Goal: Book appointment/travel/reservation

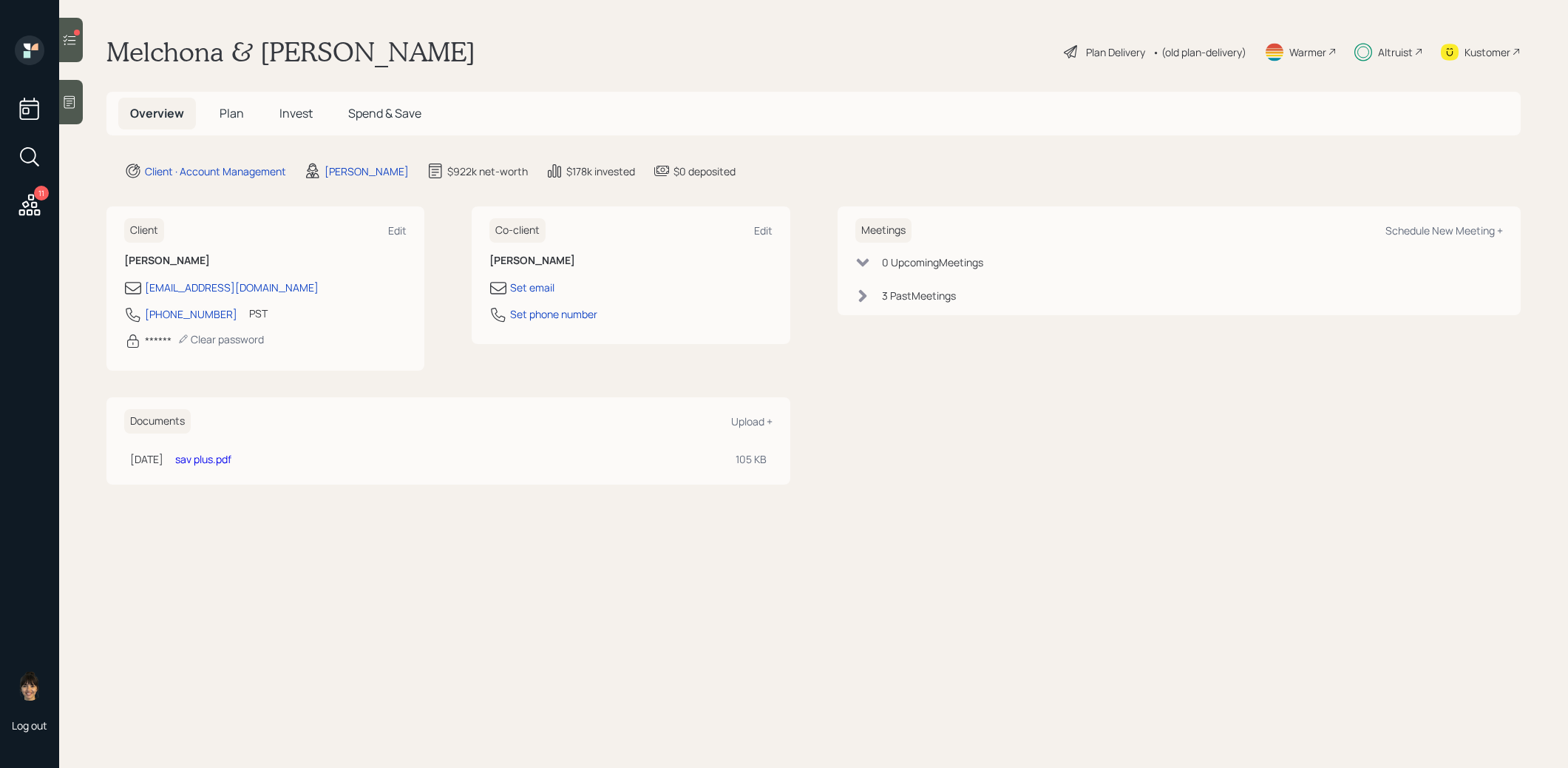
click at [1441, 233] on div "Schedule New Meeting +" at bounding box center [1444, 230] width 118 height 14
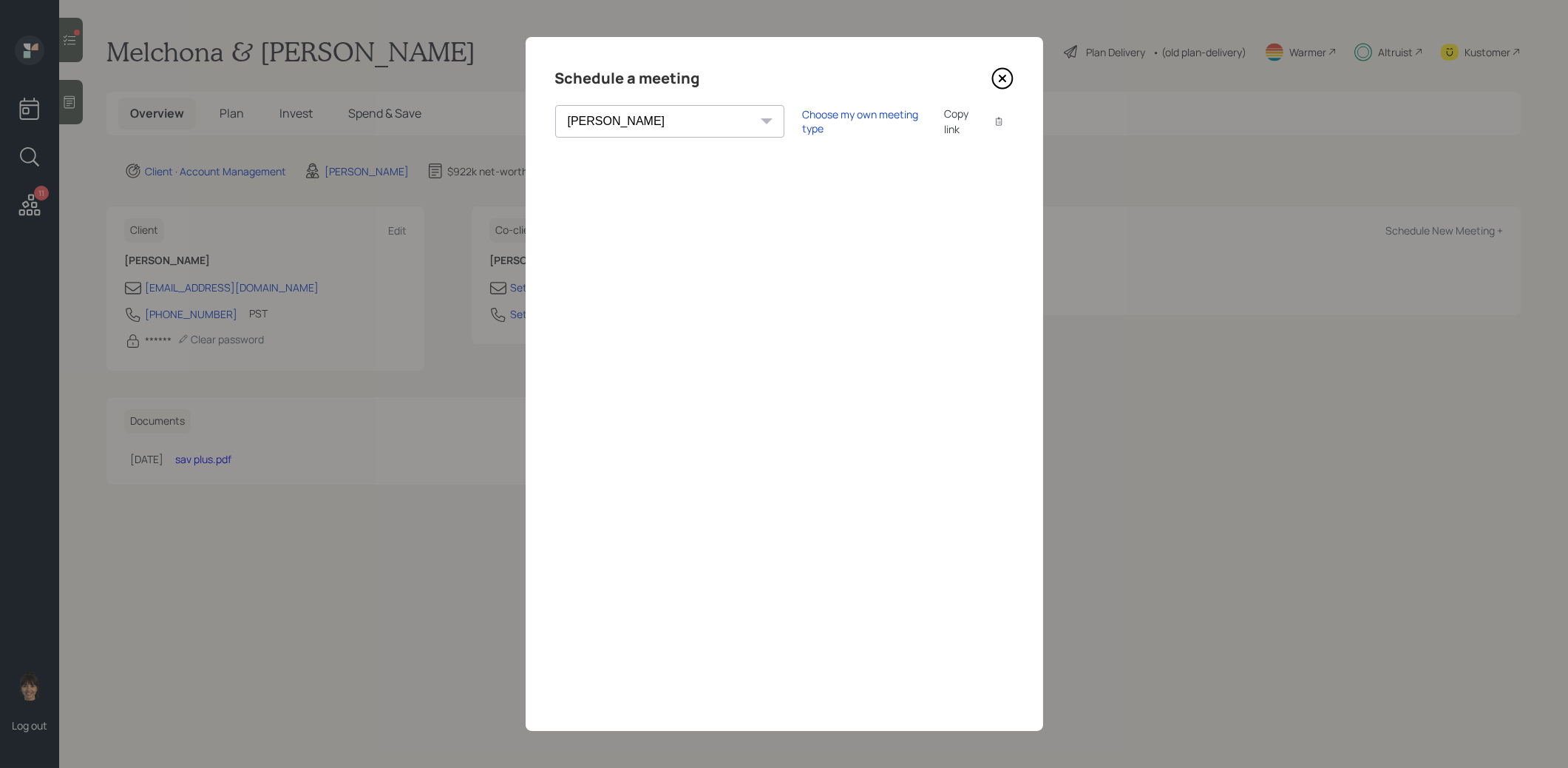
click at [802, 128] on div "Choose my own meeting type Copy link Copy text" at bounding box center [908, 121] width 212 height 31
click at [802, 121] on div "Choose my own meeting type" at bounding box center [864, 121] width 124 height 28
click at [635, 119] on select "[PERSON_NAME] [PERSON_NAME] [PERSON_NAME] [PERSON_NAME] [PERSON_NAME] [PERSON_N…" at bounding box center [682, 121] width 255 height 33
select select "ade3b313-576a-42c5-b346-1eb294908ae6"
click at [555, 105] on select "[PERSON_NAME] [PERSON_NAME] [PERSON_NAME] [PERSON_NAME] [PERSON_NAME] [PERSON_N…" at bounding box center [682, 121] width 255 height 33
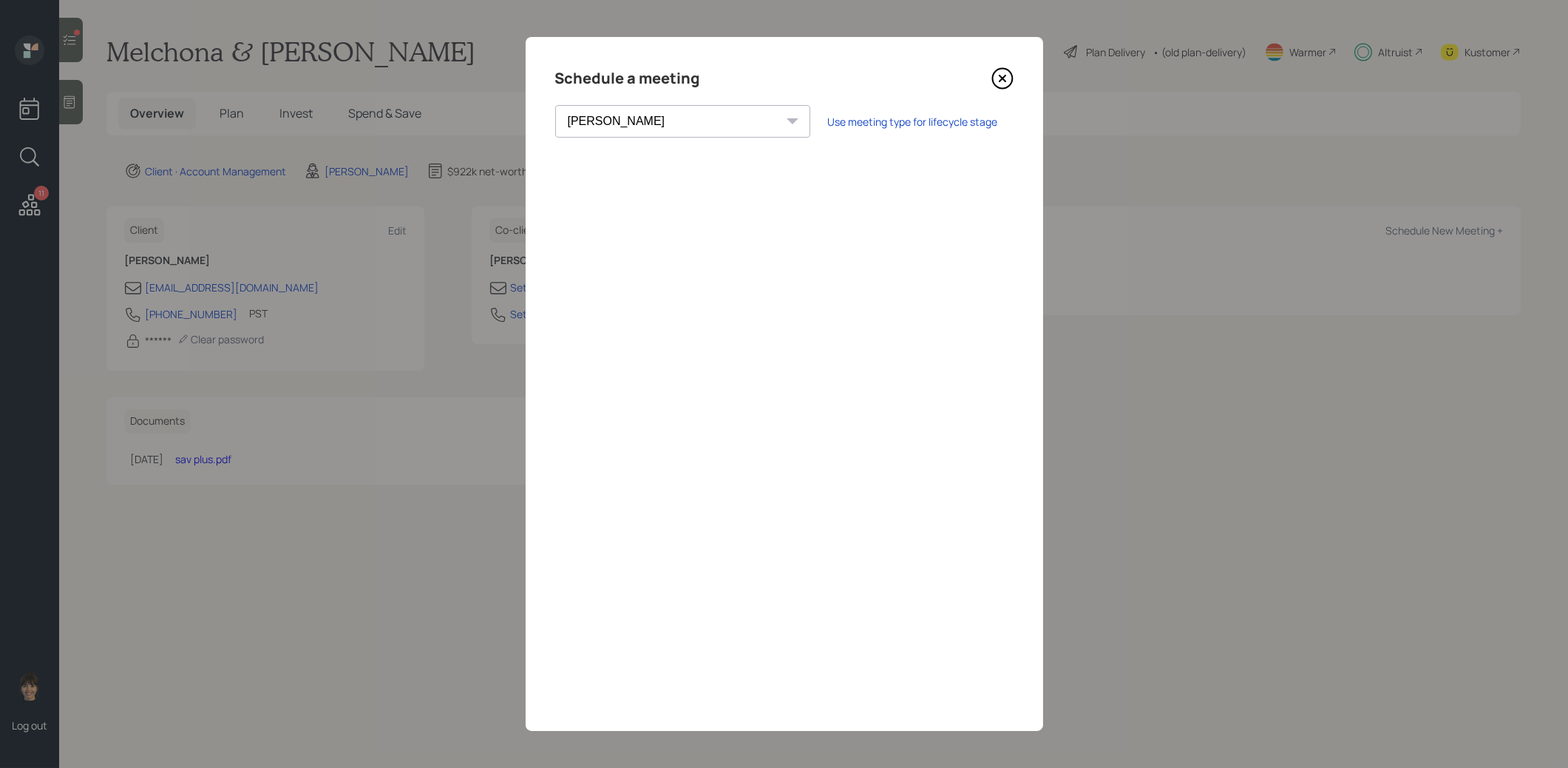
click at [1002, 75] on icon at bounding box center [1003, 78] width 22 height 22
